Goal: Information Seeking & Learning: Learn about a topic

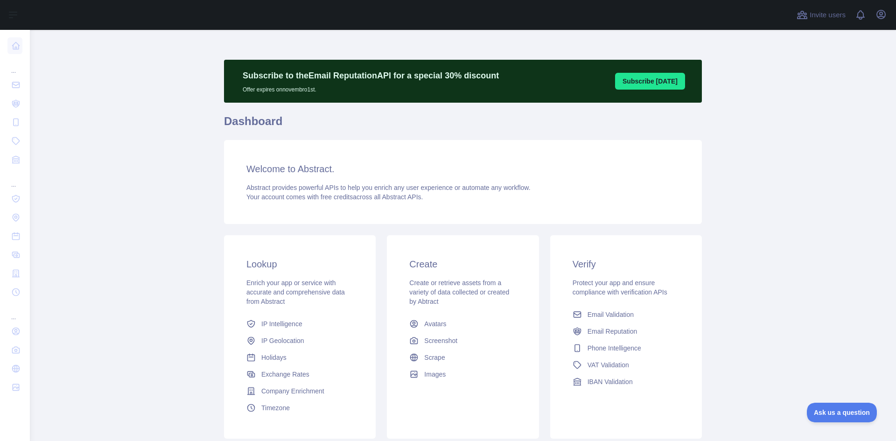
click at [156, 198] on main "Subscribe to the Email Reputation API for a special 30 % discount Offer expires…" at bounding box center [463, 235] width 867 height 411
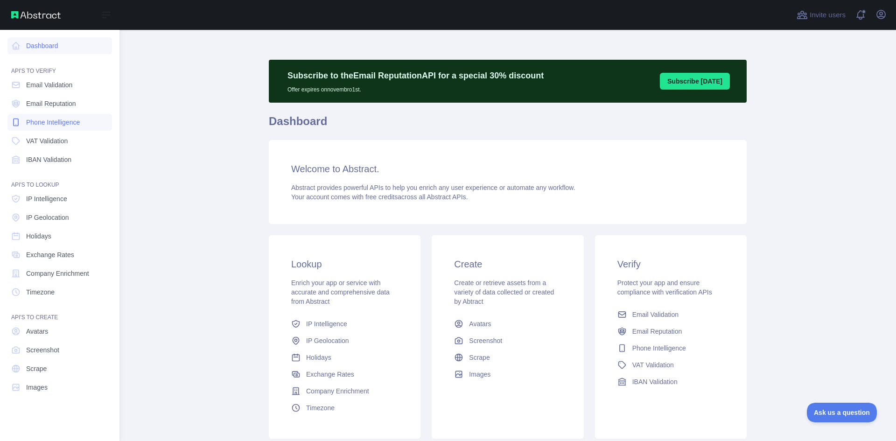
click at [51, 121] on span "Phone Intelligence" at bounding box center [53, 122] width 54 height 9
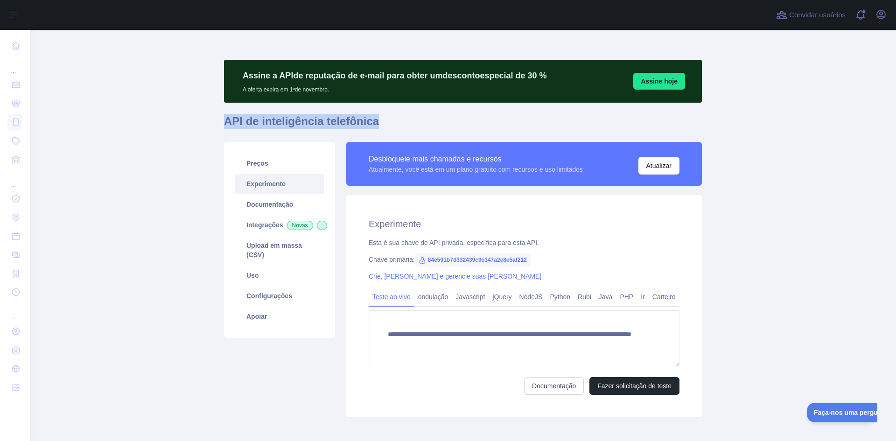
drag, startPoint x: 221, startPoint y: 122, endPoint x: 427, endPoint y: 121, distance: 206.4
click at [428, 121] on h1 "API de inteligência telefônica" at bounding box center [463, 125] width 478 height 22
copy font "API de inteligência telefônica"
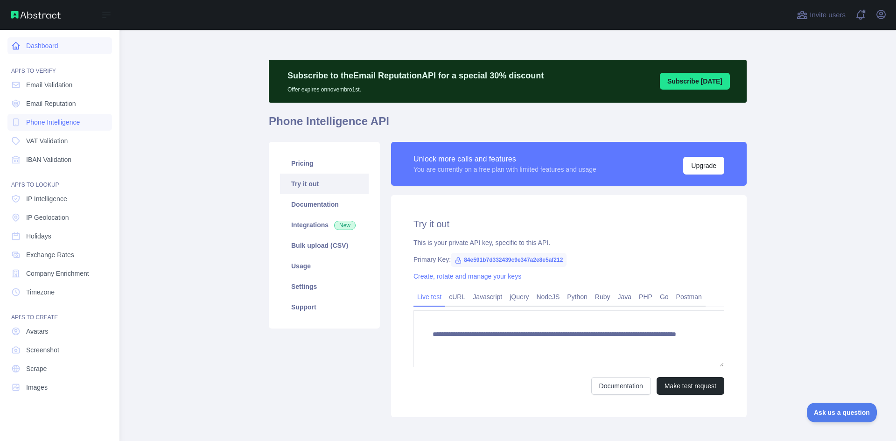
drag, startPoint x: 763, startPoint y: 183, endPoint x: 13, endPoint y: 48, distance: 762.8
click at [13, 48] on icon at bounding box center [15, 45] width 9 height 9
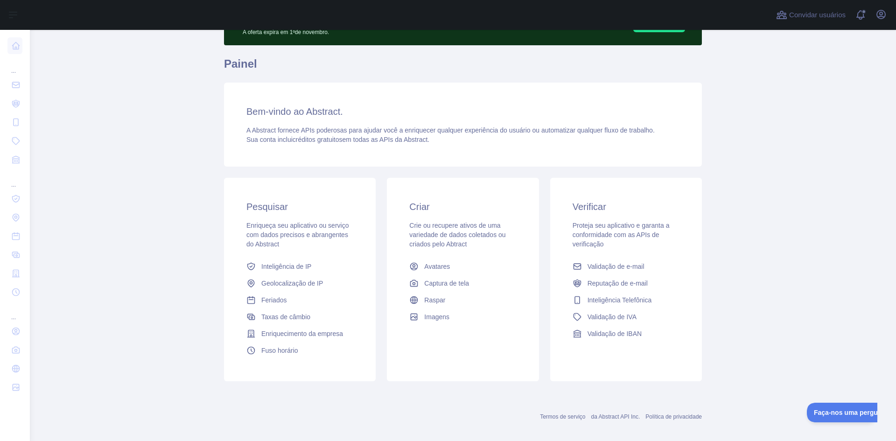
scroll to position [67, 0]
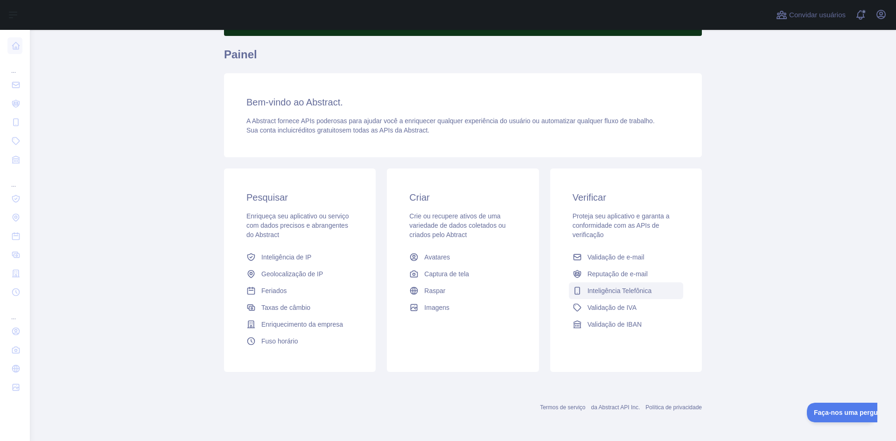
click at [618, 295] on span "Inteligência Telefônica" at bounding box center [620, 290] width 64 height 9
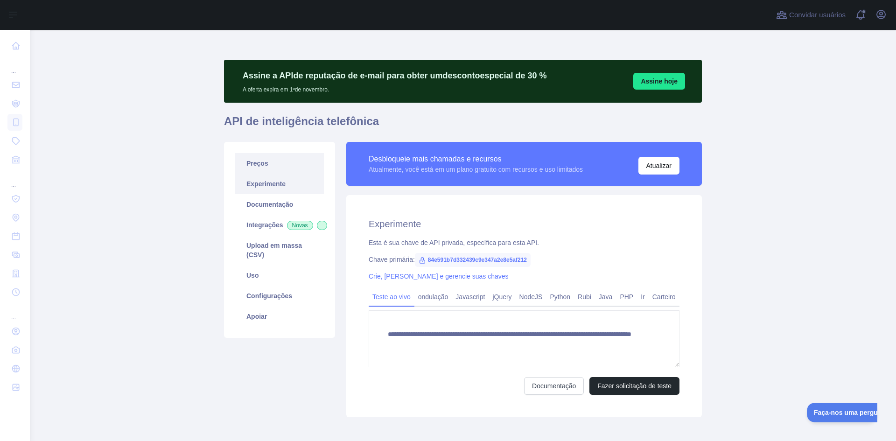
click at [254, 165] on font "Preços" at bounding box center [258, 163] width 22 height 7
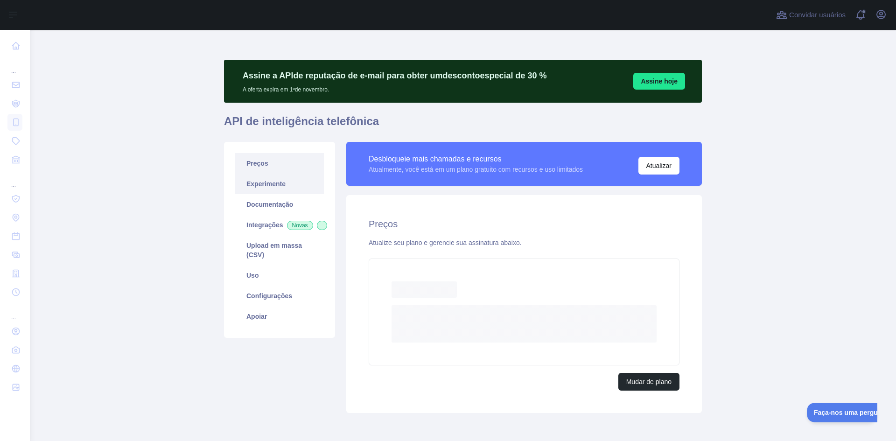
click at [260, 193] on link "Experimente" at bounding box center [279, 184] width 89 height 21
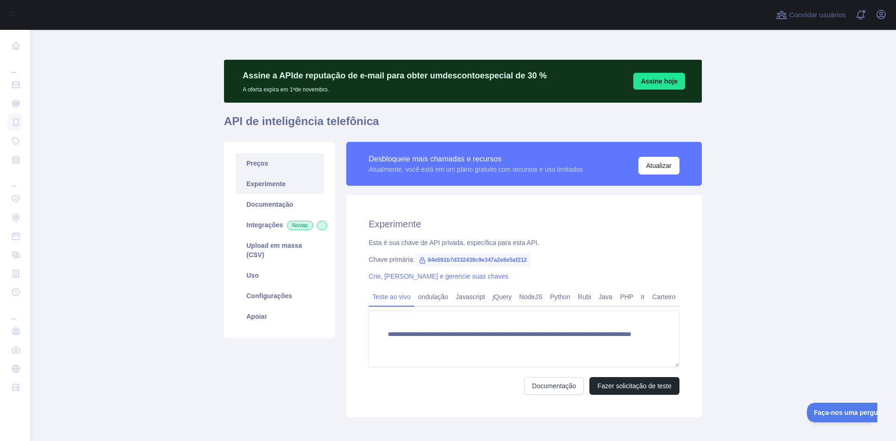
click at [253, 166] on font "Preços" at bounding box center [258, 163] width 22 height 7
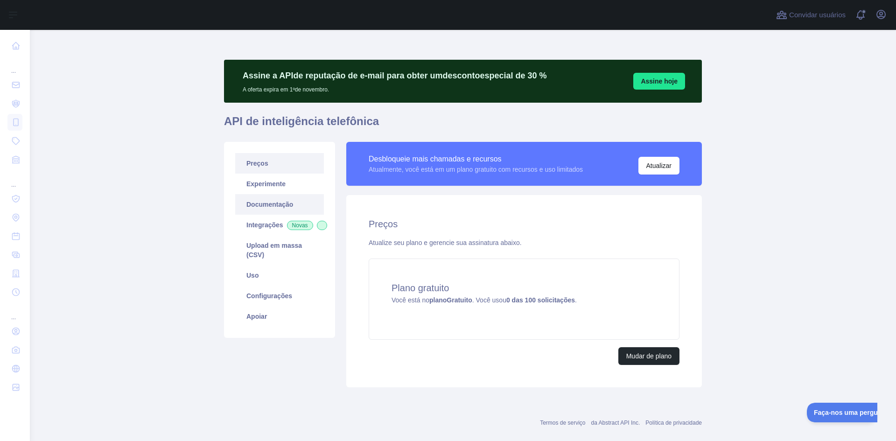
click at [281, 209] on link "Documentação" at bounding box center [279, 204] width 89 height 21
click at [285, 196] on link "Documentação" at bounding box center [279, 204] width 89 height 21
click at [261, 184] on font "Experimente" at bounding box center [266, 183] width 39 height 7
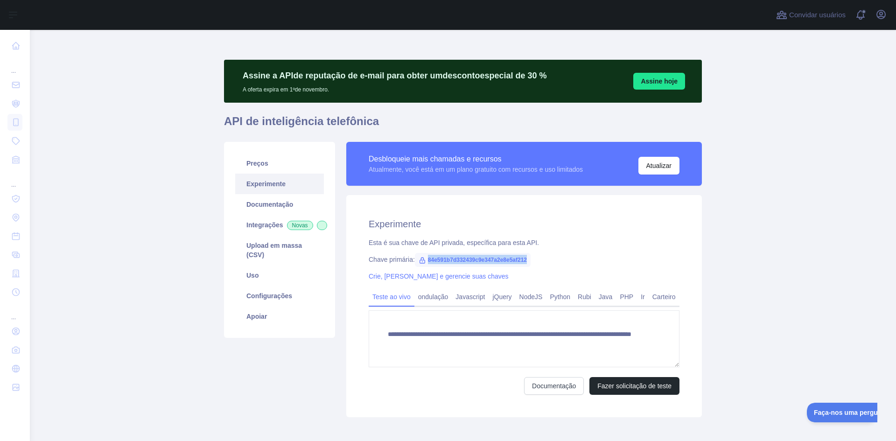
drag, startPoint x: 535, startPoint y: 260, endPoint x: 414, endPoint y: 264, distance: 121.0
click at [414, 264] on div "Chave primária: 84e591b7d332439c9e347a2e8e5af212" at bounding box center [524, 259] width 311 height 9
click at [419, 262] on icon at bounding box center [422, 260] width 7 height 7
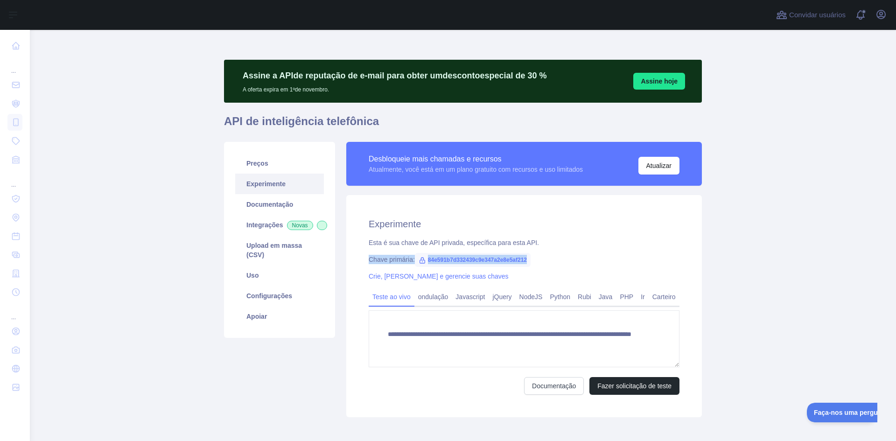
click at [419, 262] on icon at bounding box center [422, 260] width 7 height 7
click at [433, 260] on font "84e591b7d332439c9e347a2e8e5af212" at bounding box center [477, 260] width 99 height 7
click at [784, 281] on main "**********" at bounding box center [463, 235] width 867 height 411
click at [500, 258] on font "84e591b7d332439c9e347a2e8e5af212" at bounding box center [477, 260] width 99 height 7
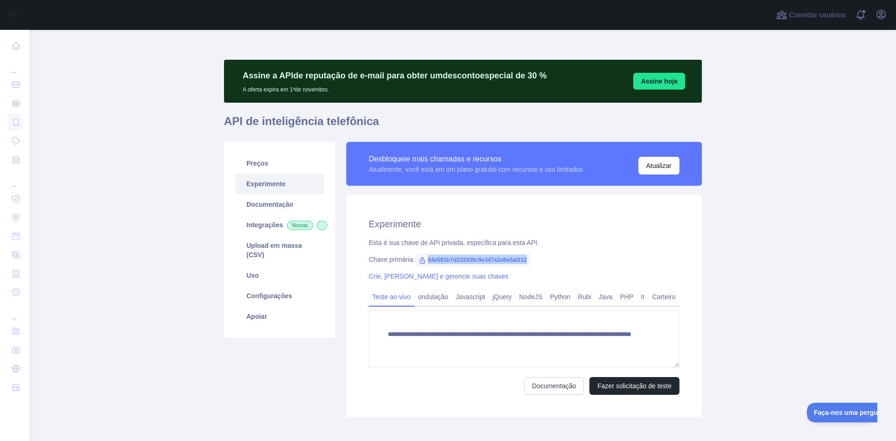
click at [717, 254] on main "**********" at bounding box center [463, 235] width 867 height 411
